Goal: Find specific page/section: Find specific page/section

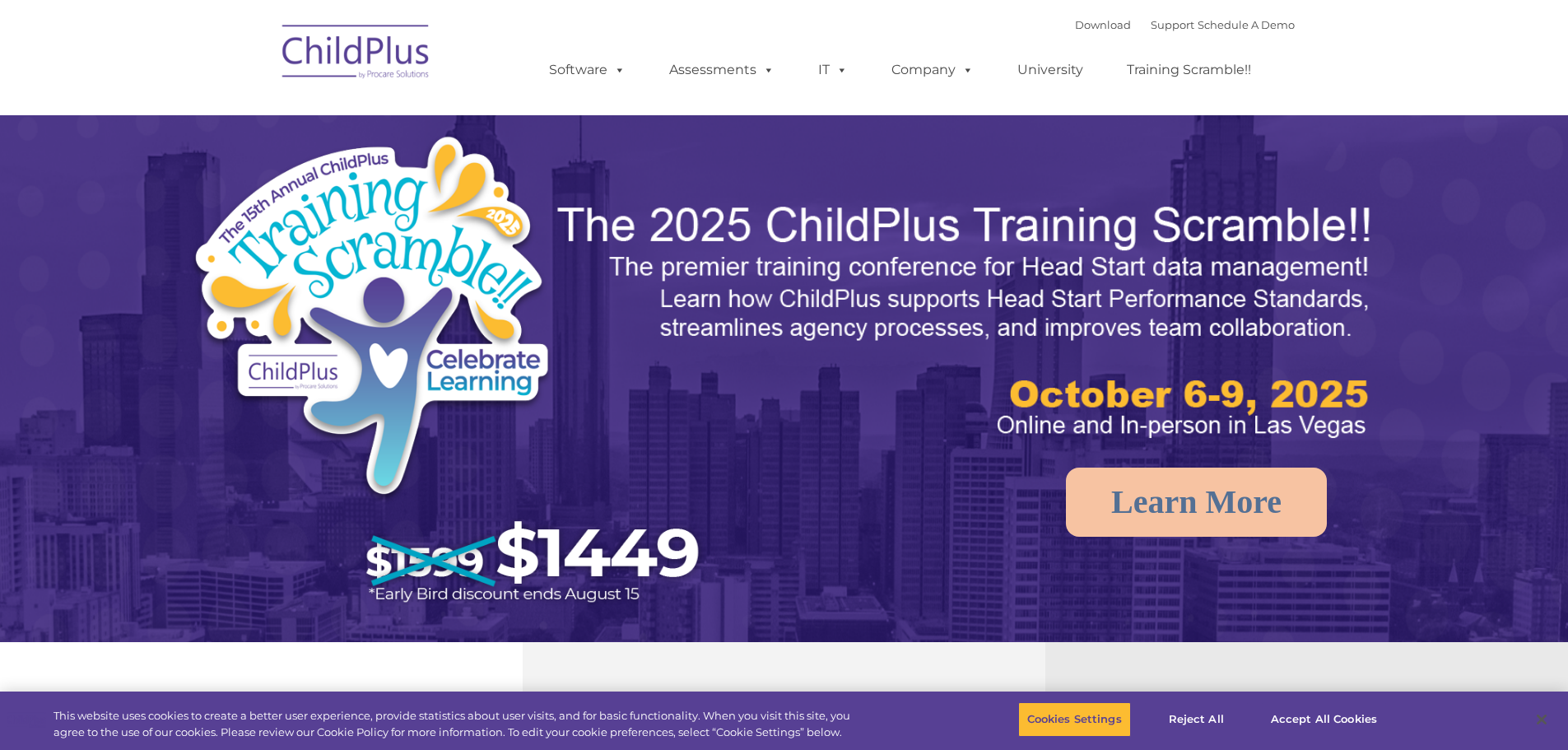
select select "MEDIUM"
click at [1303, 728] on button "Accept All Cookies" at bounding box center [1324, 719] width 124 height 34
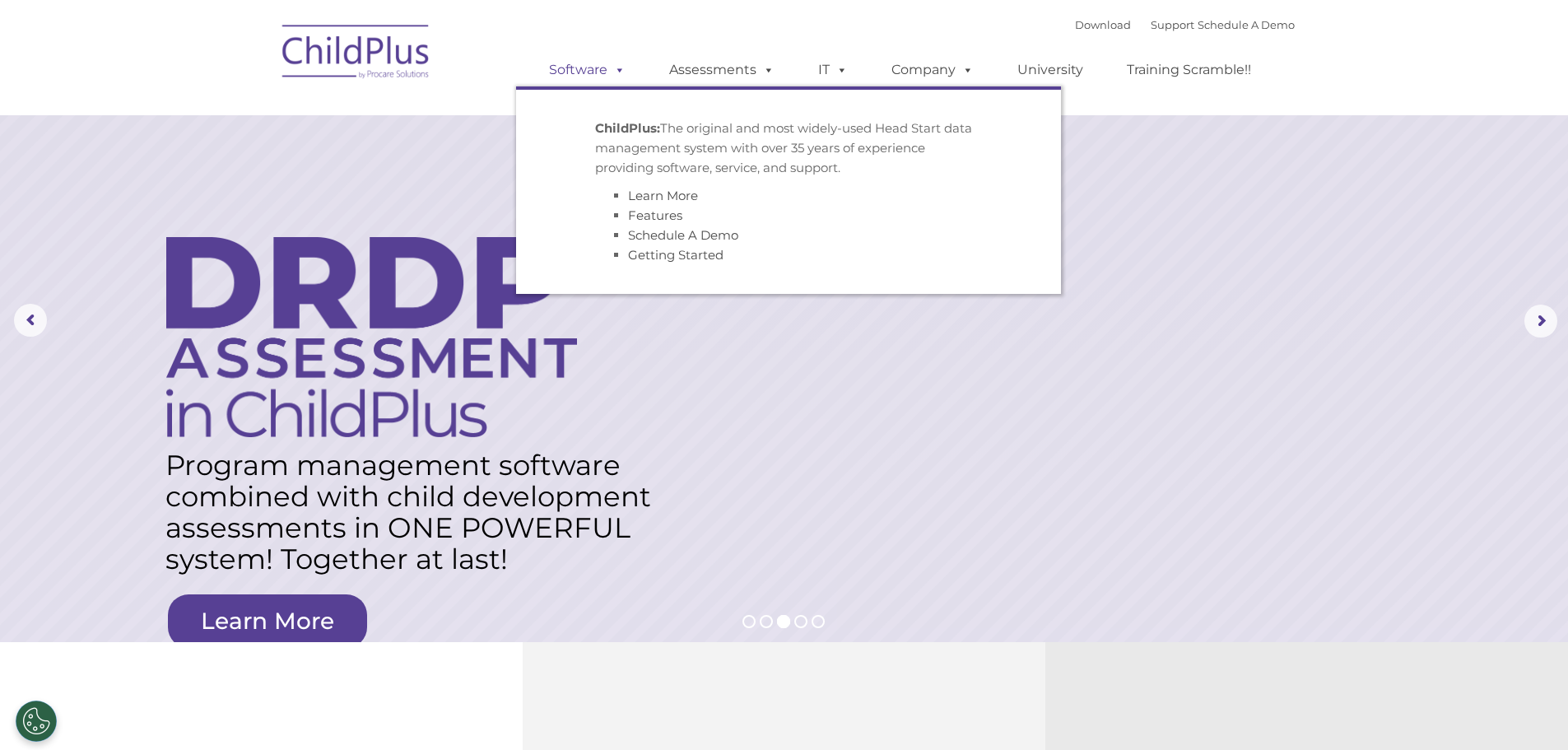
click at [581, 75] on link "Software" at bounding box center [587, 69] width 109 height 33
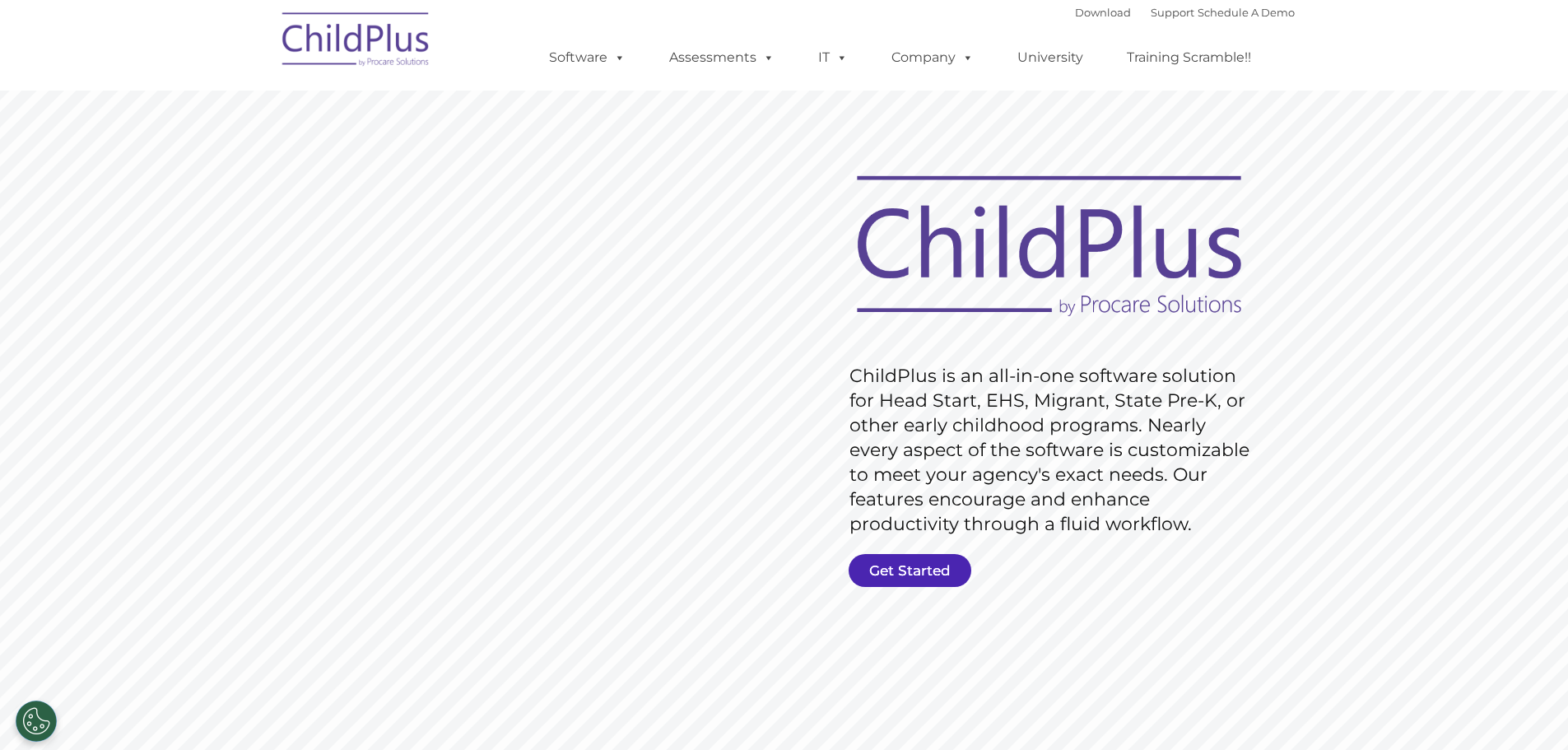
click at [916, 567] on link "Get Started" at bounding box center [910, 570] width 123 height 33
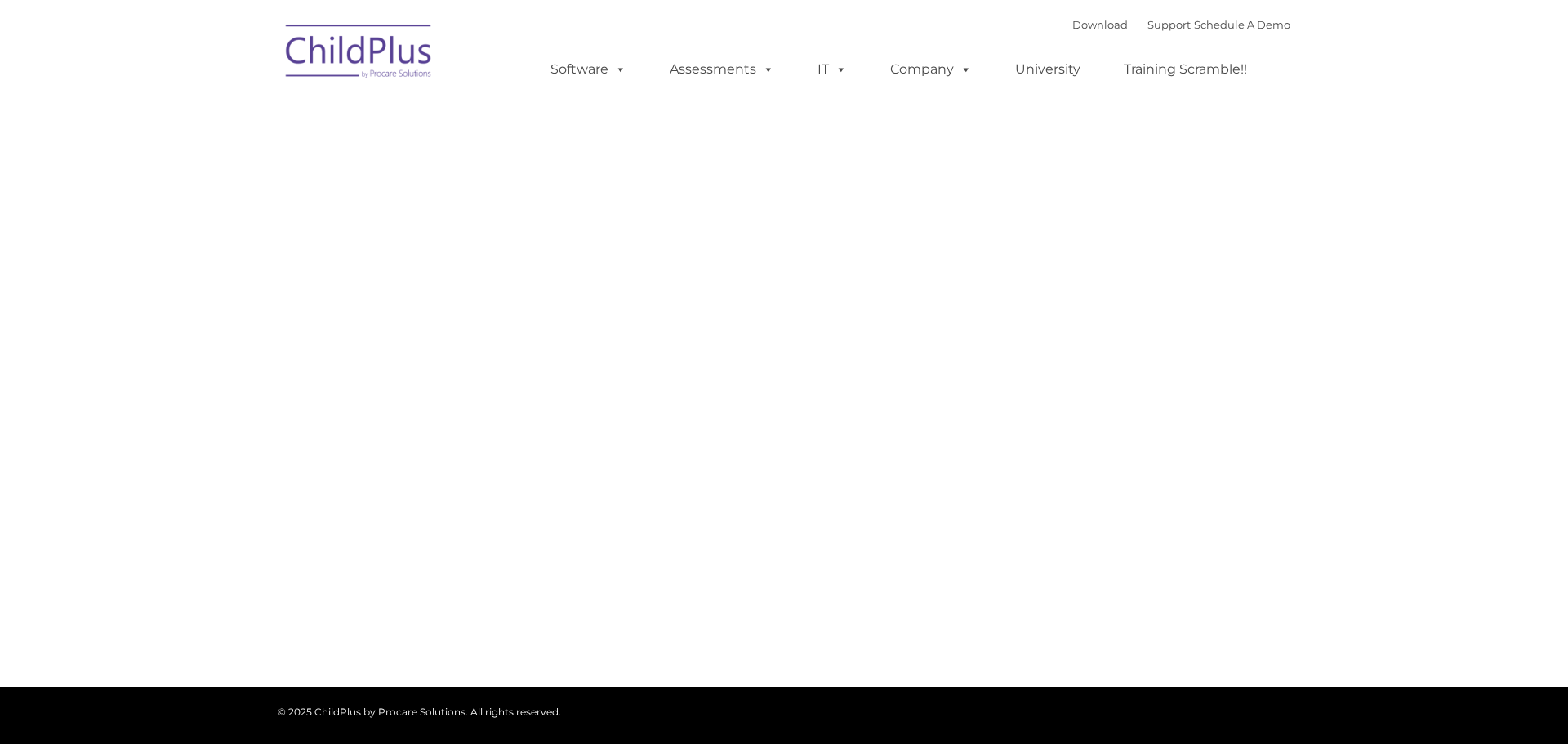
type input ""
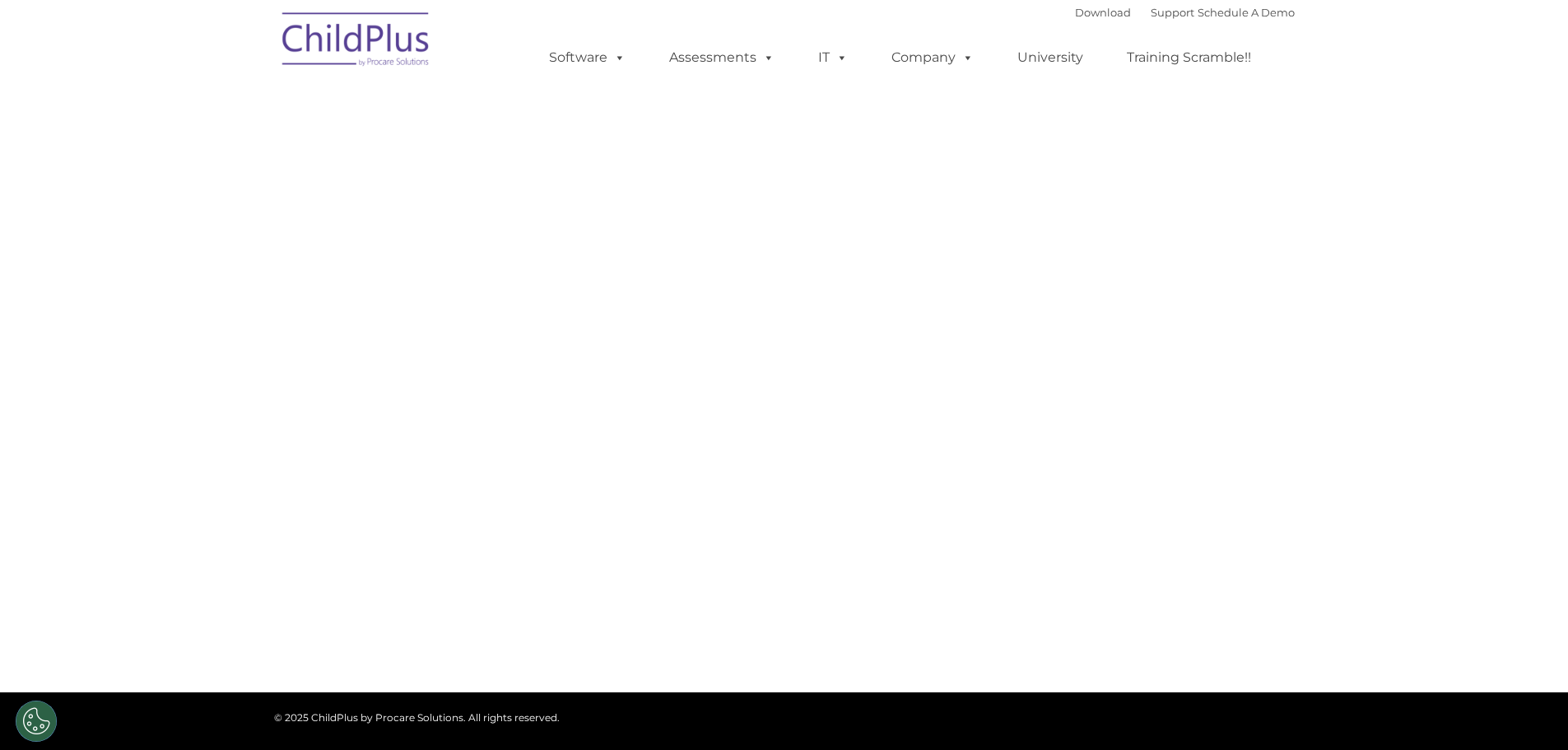
select select "MEDIUM"
